Goal: Information Seeking & Learning: Learn about a topic

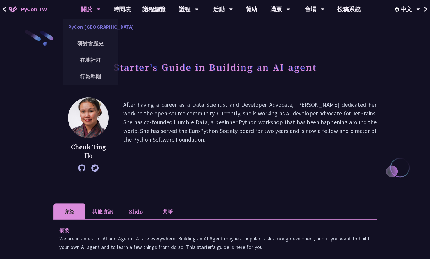
click at [97, 28] on link "PyCon [GEOGRAPHIC_DATA]" at bounding box center [90, 27] width 56 height 14
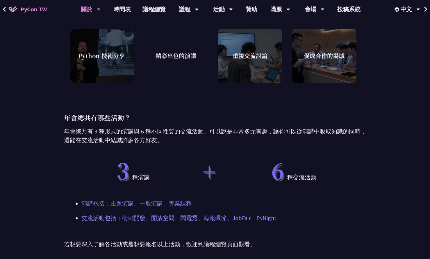
scroll to position [174, 0]
